Goal: Navigation & Orientation: Find specific page/section

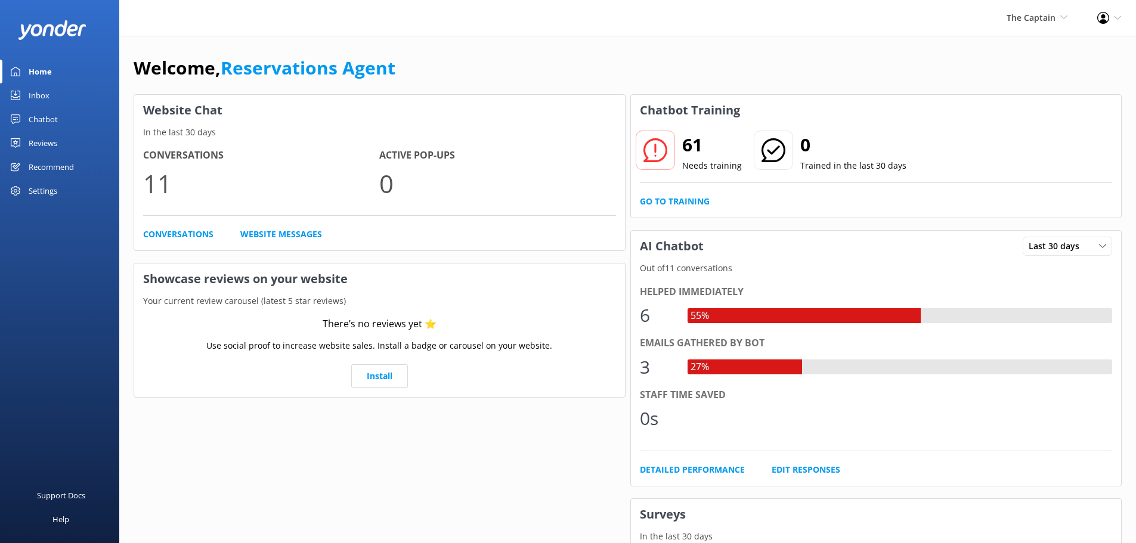
click at [41, 72] on div "Home" at bounding box center [40, 72] width 23 height 24
click at [41, 65] on div "Home" at bounding box center [40, 72] width 23 height 24
click at [45, 69] on div "Home" at bounding box center [40, 72] width 23 height 24
